Goal: Transaction & Acquisition: Subscribe to service/newsletter

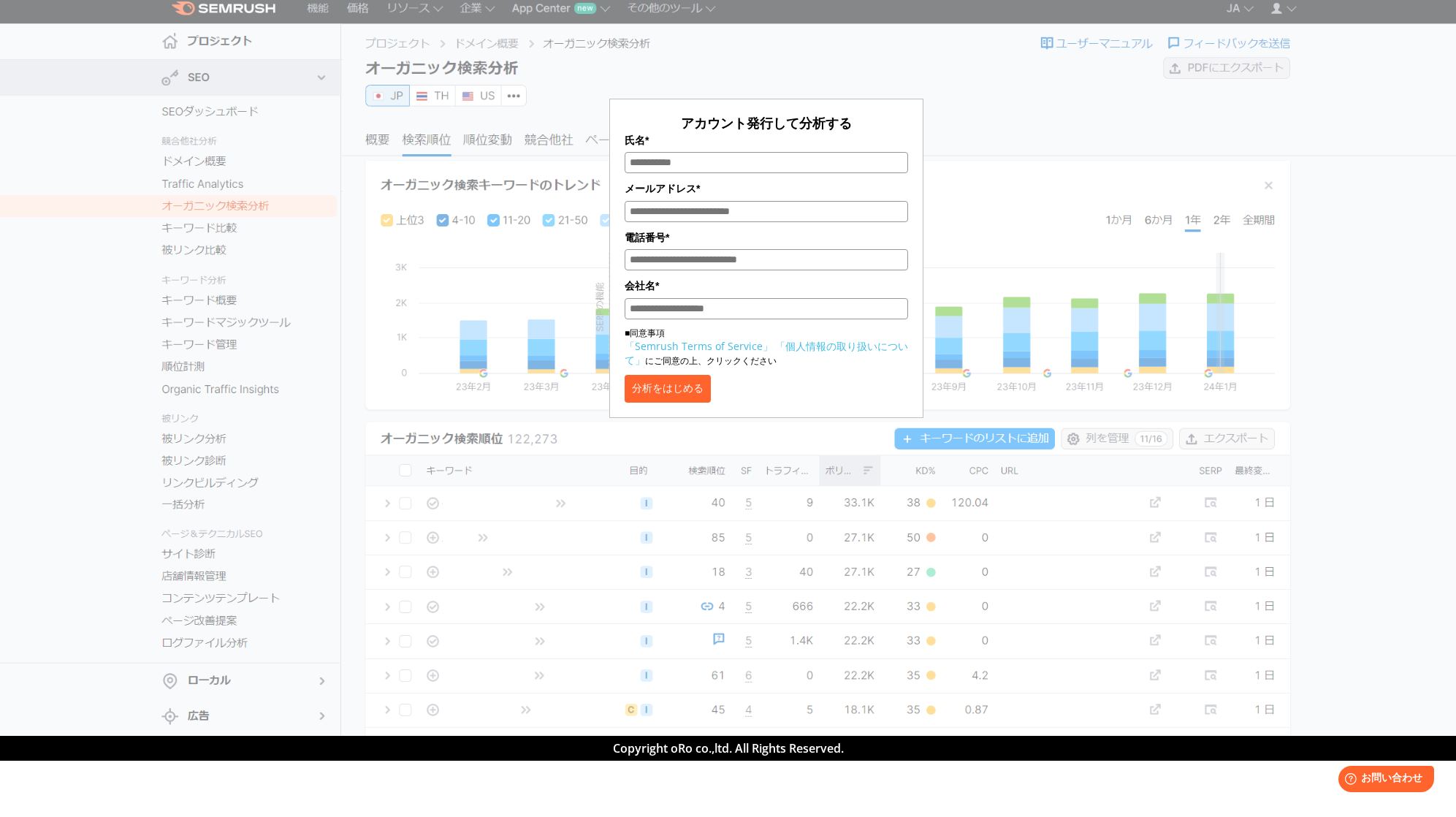
click at [637, 393] on button "分析をはじめる" at bounding box center [668, 388] width 87 height 28
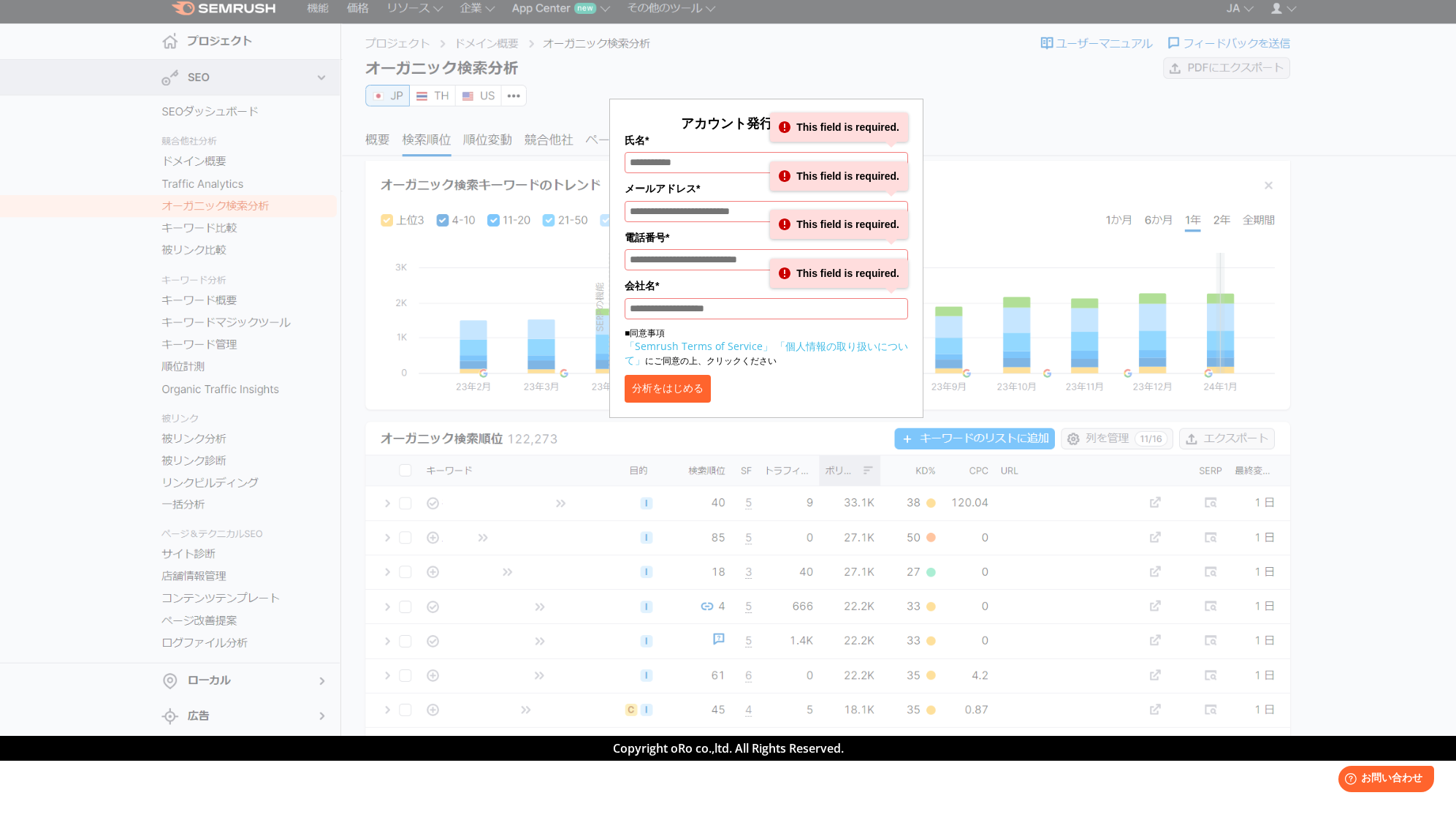
click at [1040, 99] on div "アカウント発行して分析する 氏名* This field is required. メールアドレス* This field is required. 電話番号…" at bounding box center [767, 218] width 731 height 399
drag, startPoint x: 821, startPoint y: 84, endPoint x: 672, endPoint y: 105, distance: 150.5
click at [811, 83] on div "アカウント発行して分析する 氏名* This field is required. メールアドレス* This field is required. 電話番号…" at bounding box center [766, 248] width 314 height 338
click at [461, 356] on div "アカウント発行して分析する 氏名* This field is required. メールアドレス* This field is required. 電話番号…" at bounding box center [767, 218] width 731 height 399
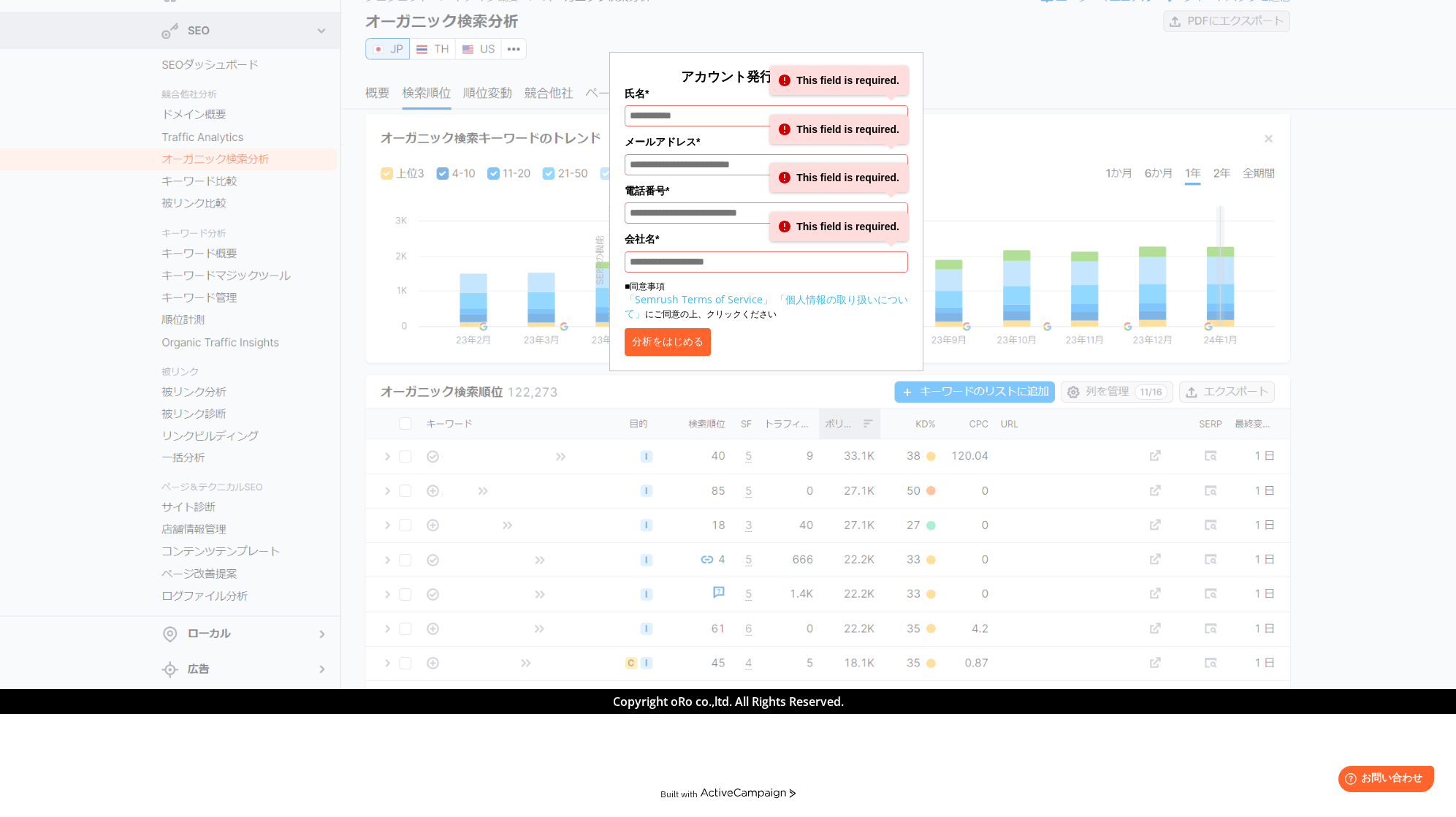
scroll to position [40, 0]
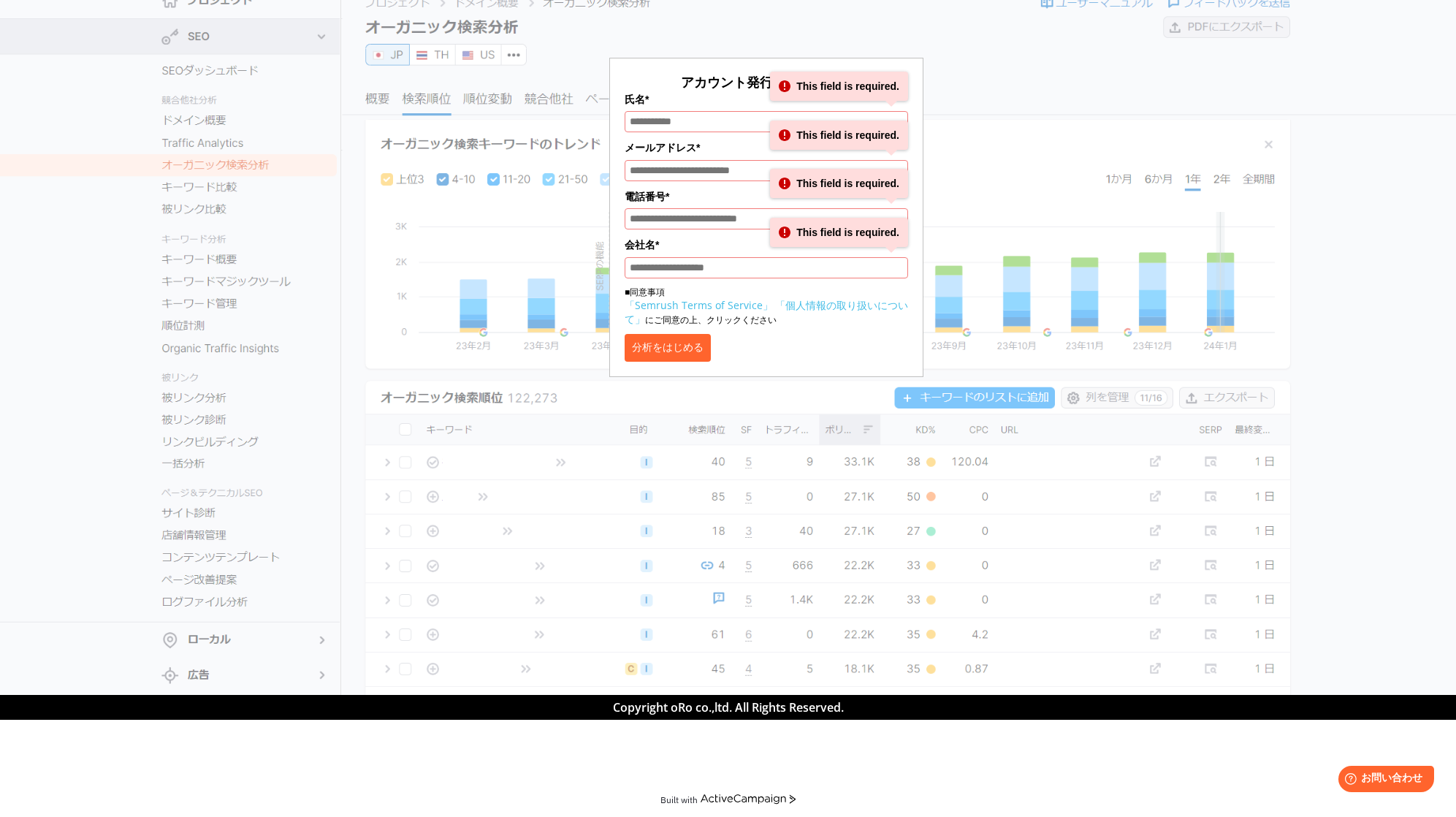
click at [796, 309] on link "「個人情報の取り扱いについて」" at bounding box center [767, 312] width 283 height 28
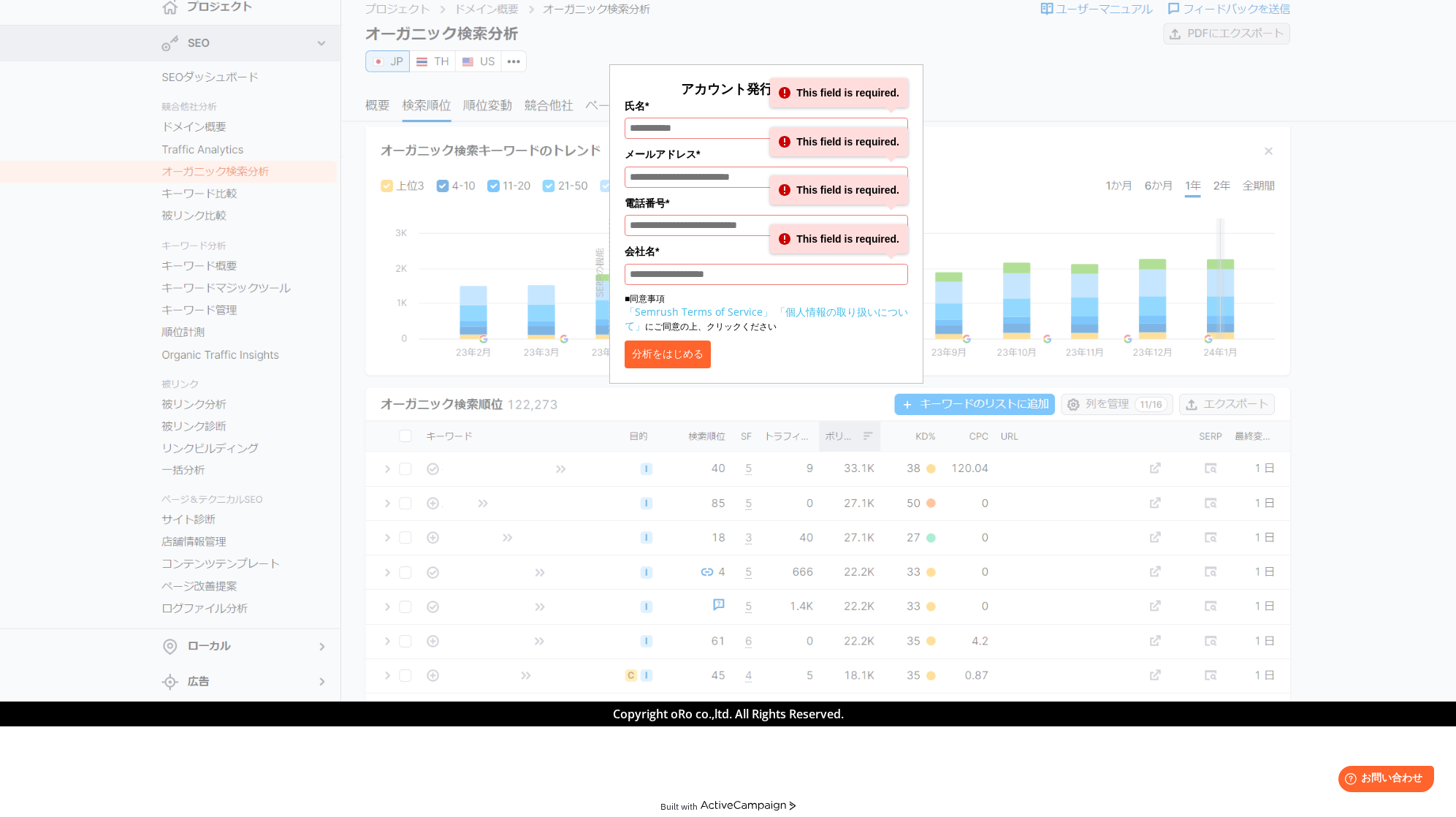
scroll to position [0, 0]
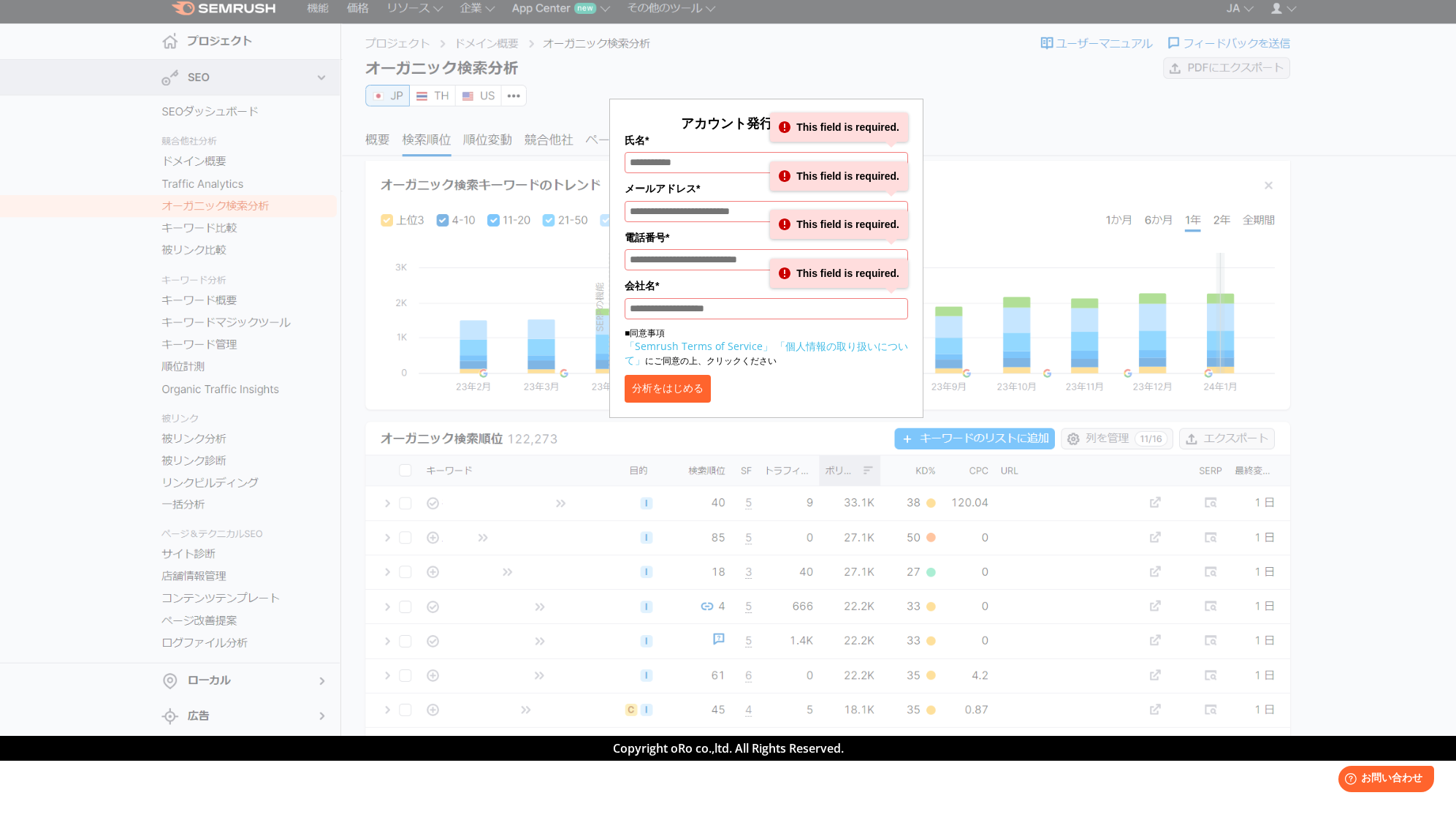
drag, startPoint x: 1095, startPoint y: 109, endPoint x: 1137, endPoint y: 110, distance: 42.0
click at [1095, 109] on div "アカウント発行して分析する 氏名* This field is required. メールアドレス* This field is required. 電話番号…" at bounding box center [767, 218] width 731 height 399
